Goal: Transaction & Acquisition: Purchase product/service

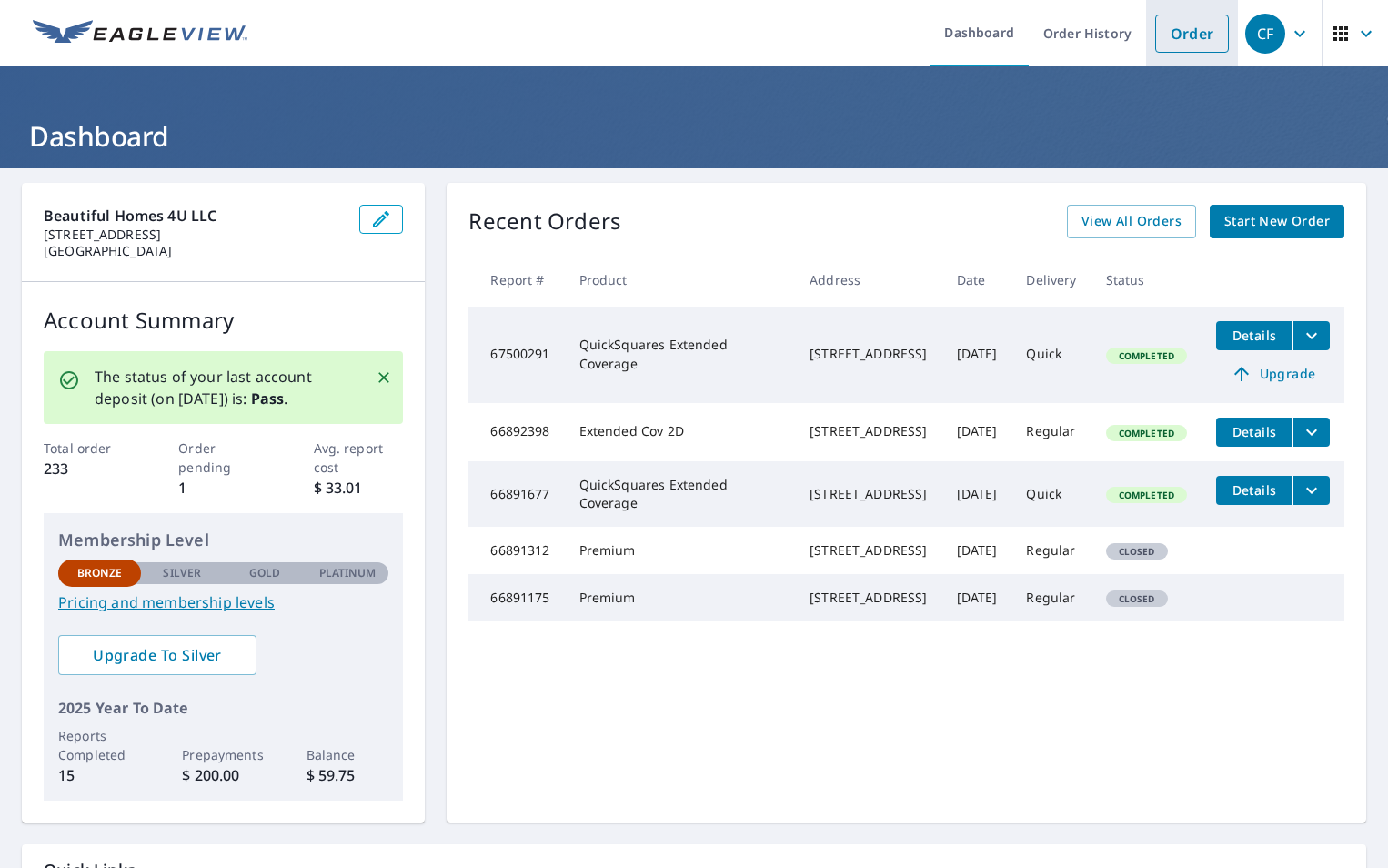
click at [1194, 27] on link "Order" at bounding box center [1192, 34] width 74 height 38
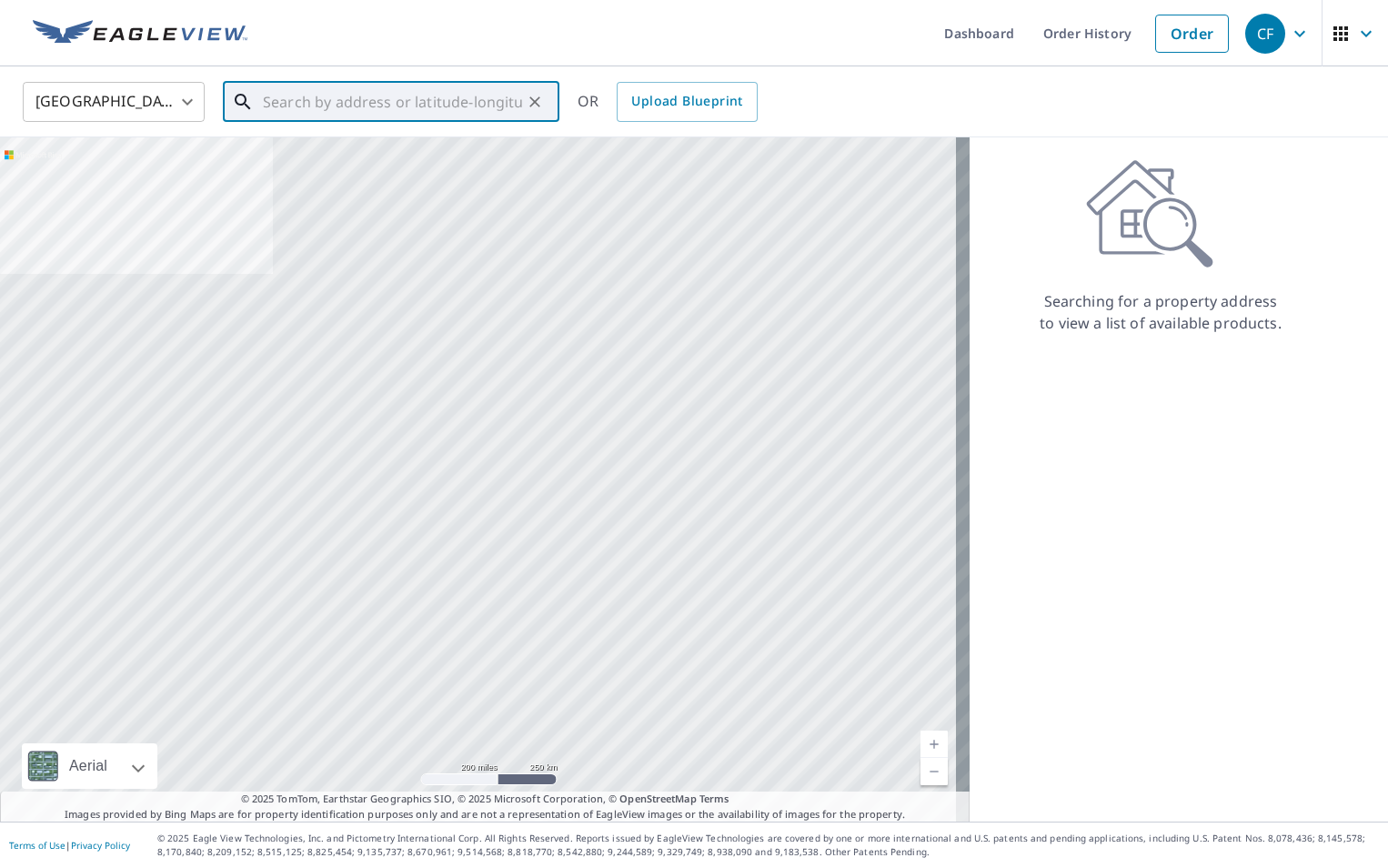
click at [318, 110] on input "text" at bounding box center [392, 102] width 259 height 51
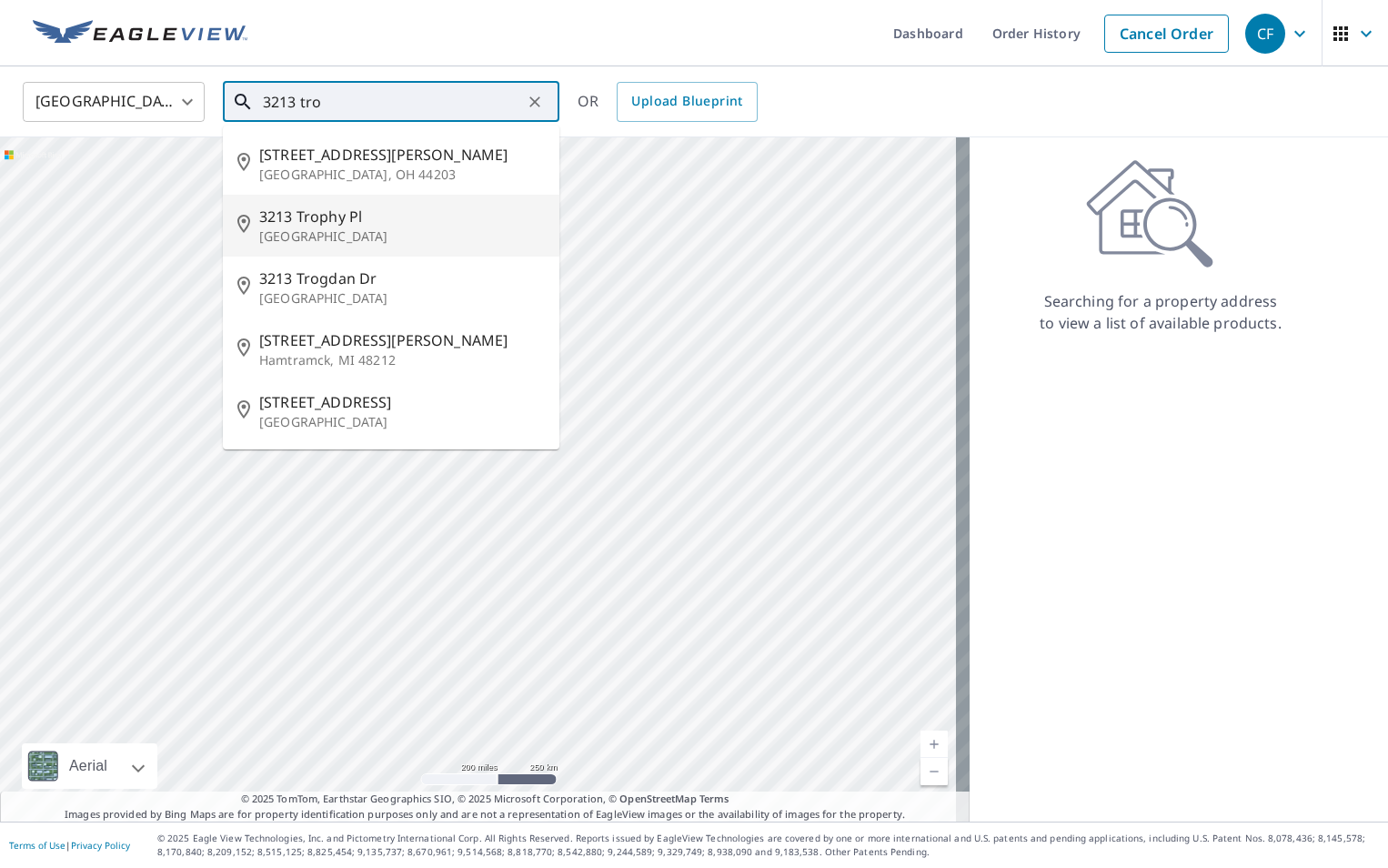
click at [290, 217] on span "3213 Trophy Pl" at bounding box center [401, 216] width 285 height 22
type input "[STREET_ADDRESS]"
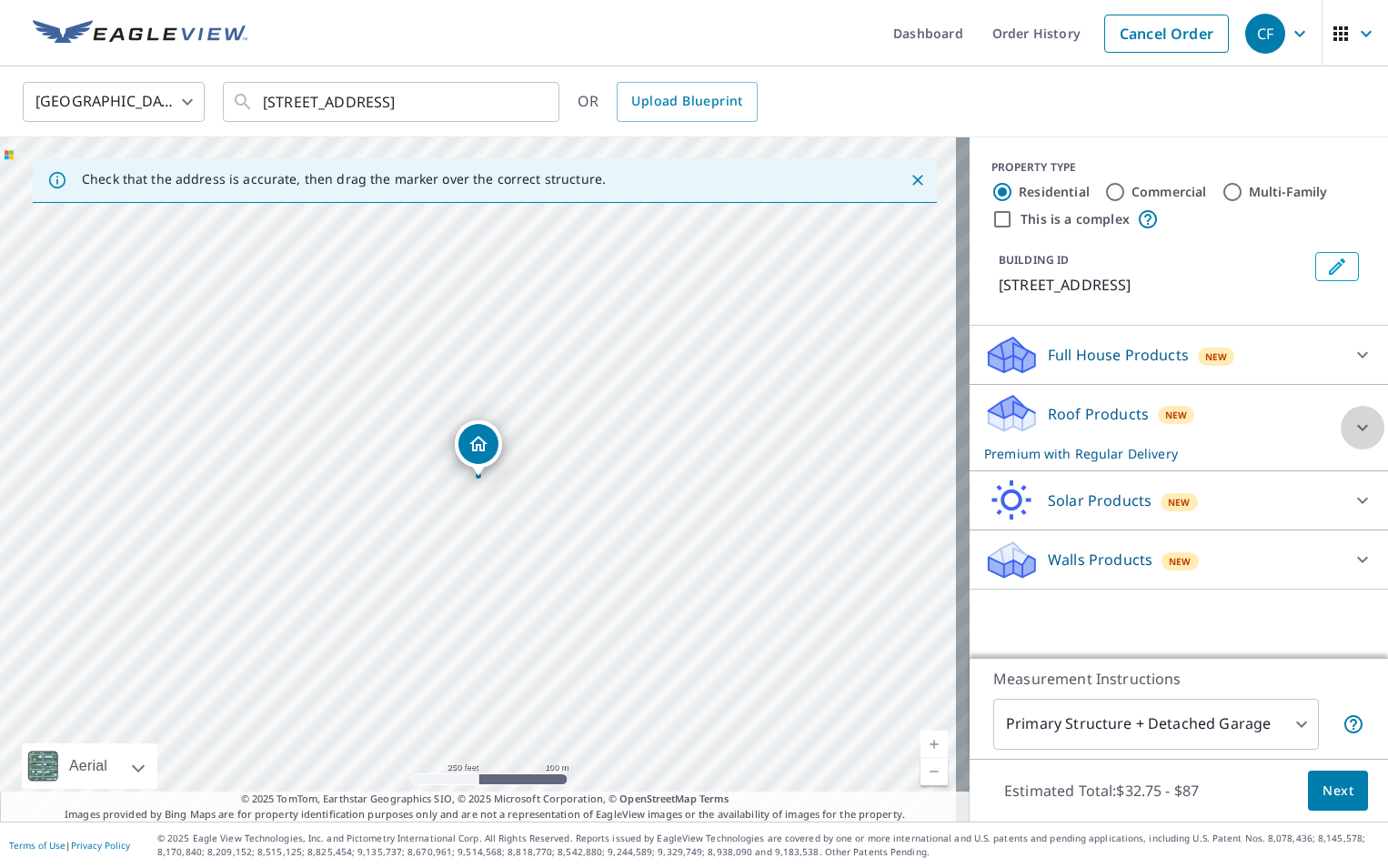
click at [1352, 423] on icon at bounding box center [1362, 428] width 22 height 22
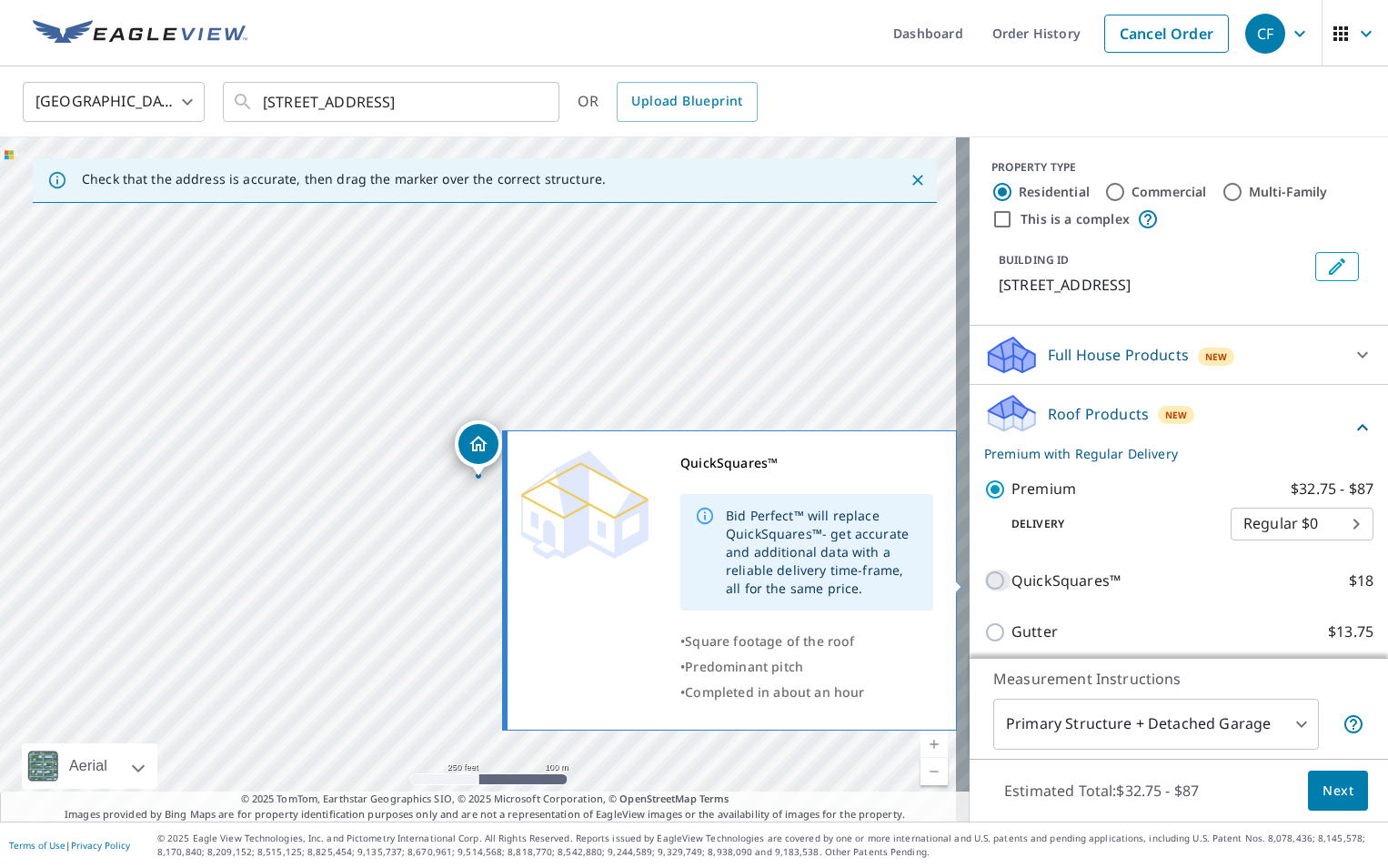
click at [986, 578] on input "QuickSquares™ $18" at bounding box center [998, 580] width 27 height 22
checkbox input "true"
checkbox input "false"
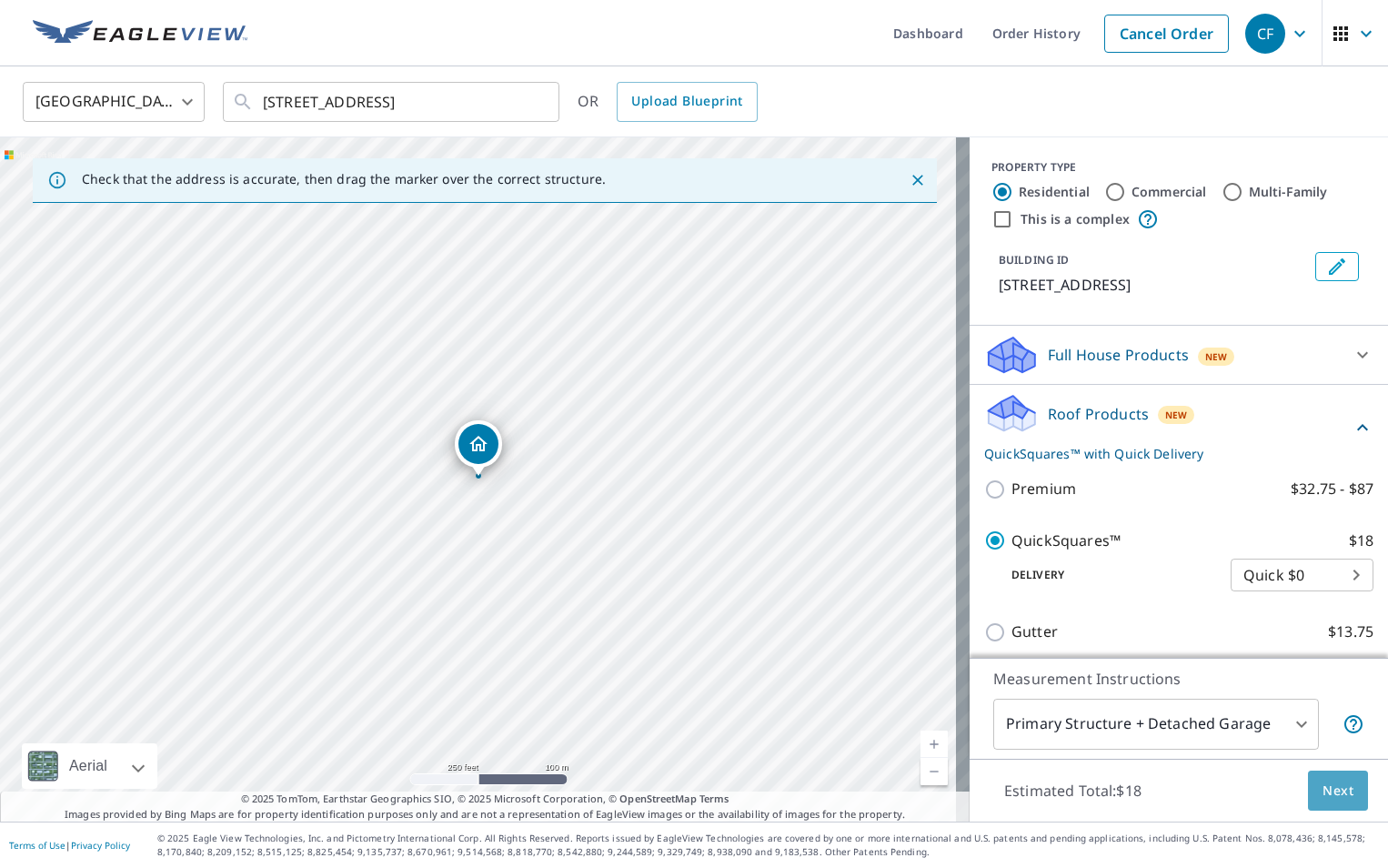
click at [1322, 791] on span "Next" at bounding box center [1338, 790] width 31 height 23
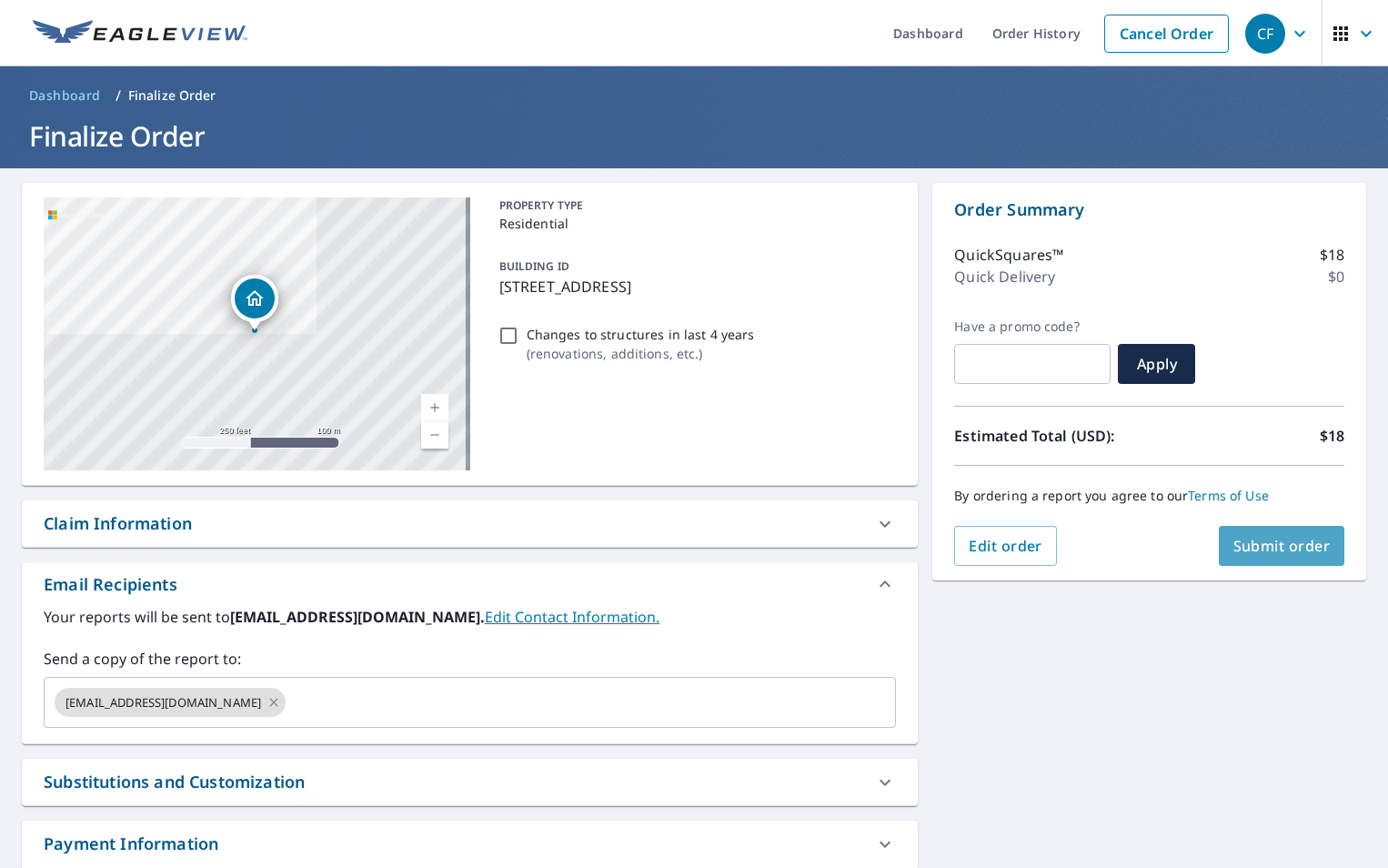
click at [1270, 551] on span "Submit order" at bounding box center [1282, 546] width 98 height 20
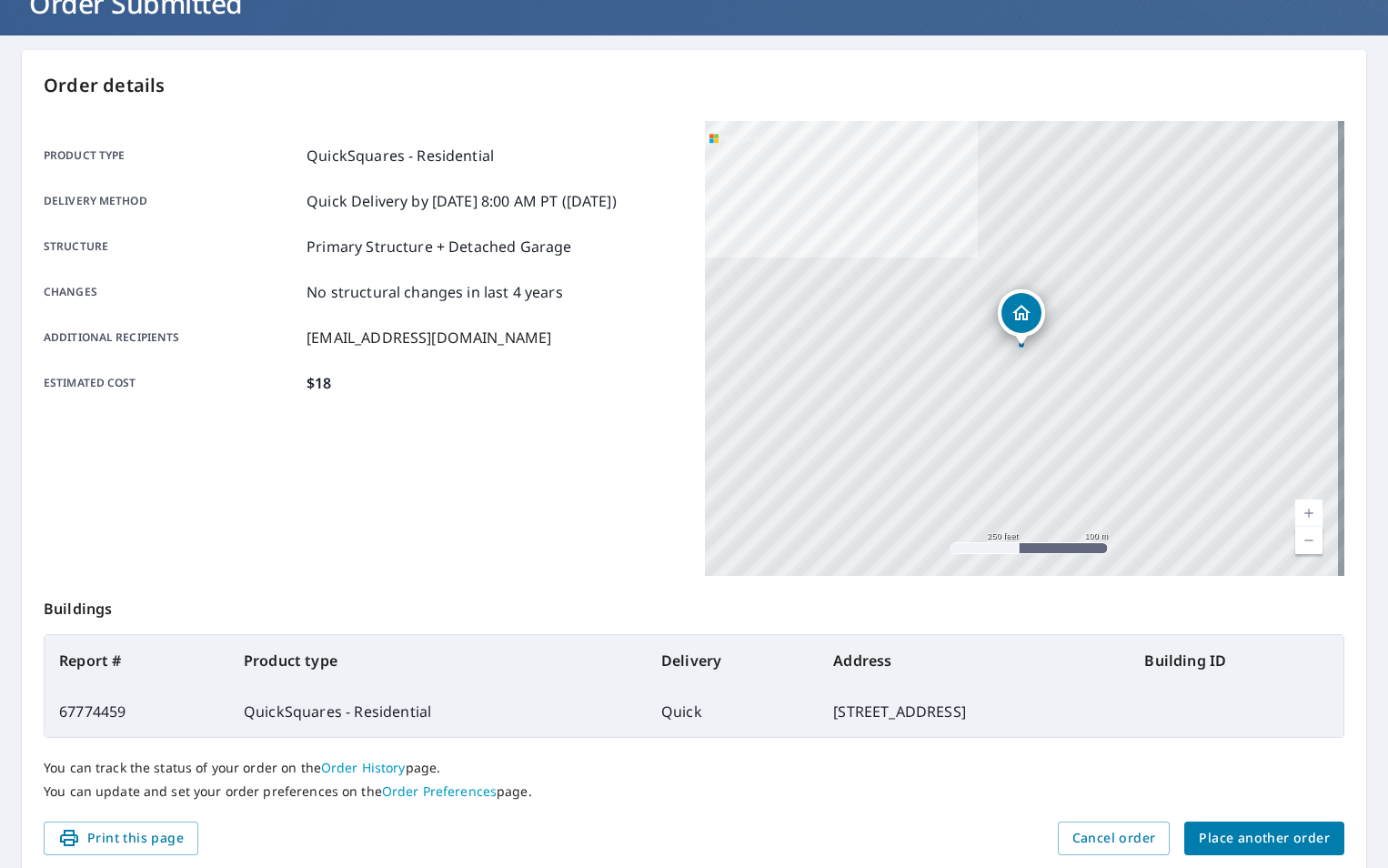
scroll to position [202, 0]
